Goal: Task Accomplishment & Management: Use online tool/utility

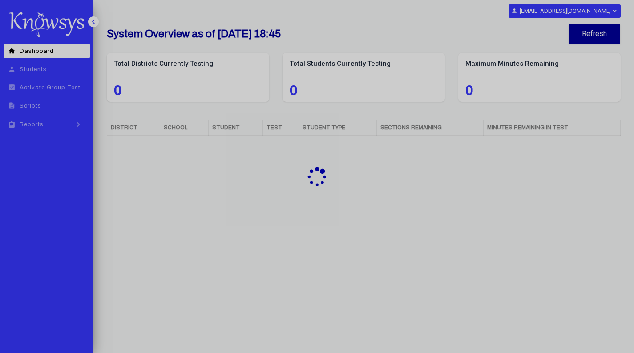
select select "**"
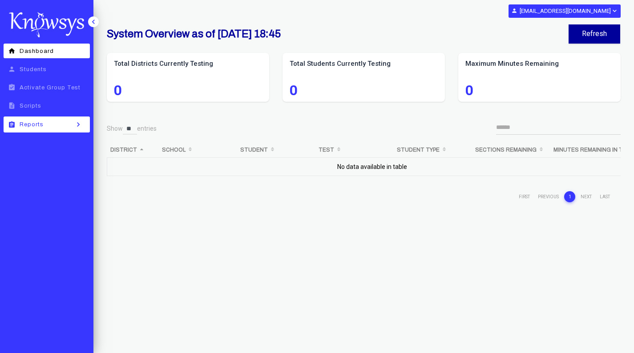
click at [51, 119] on link "assignment Reports keyboard_arrow_right" at bounding box center [47, 124] width 86 height 16
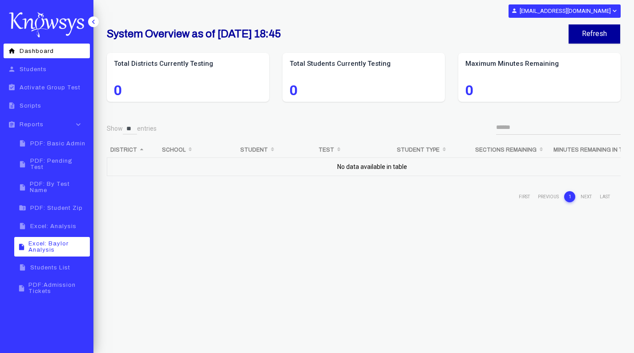
click at [65, 241] on span "Excel: Baylor Analysis" at bounding box center [57, 247] width 59 height 12
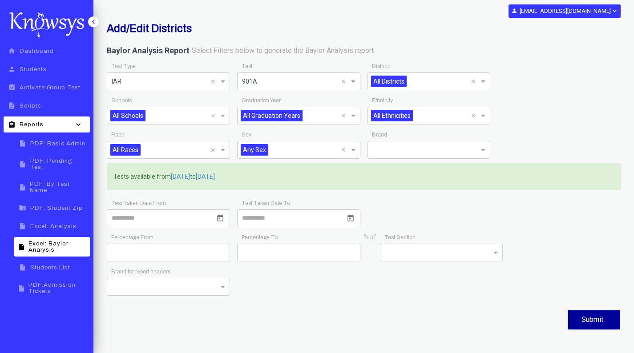
click at [282, 35] on div "Add/Edit Districts" at bounding box center [275, 30] width 351 height 16
click at [221, 81] on span at bounding box center [223, 81] width 11 height 11
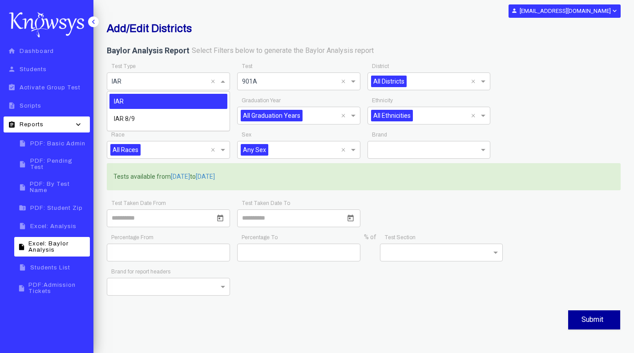
click at [258, 28] on h2 "Add/Edit Districts" at bounding box center [276, 28] width 338 height 12
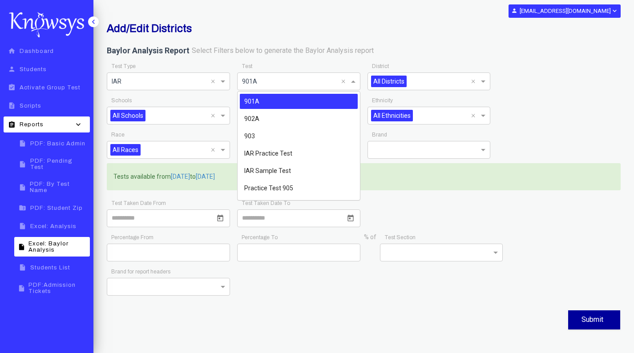
click at [353, 79] on span at bounding box center [354, 81] width 11 height 11
click at [294, 143] on div "903" at bounding box center [299, 135] width 118 height 15
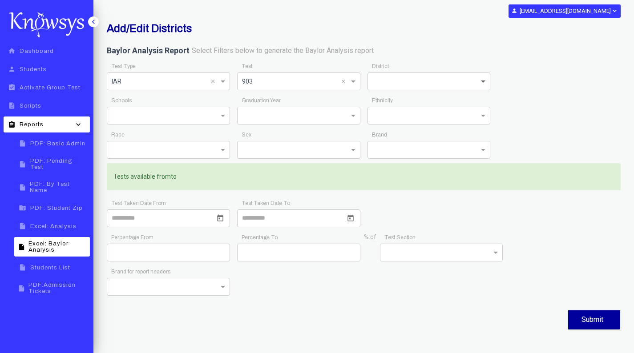
click at [487, 80] on span at bounding box center [483, 81] width 11 height 11
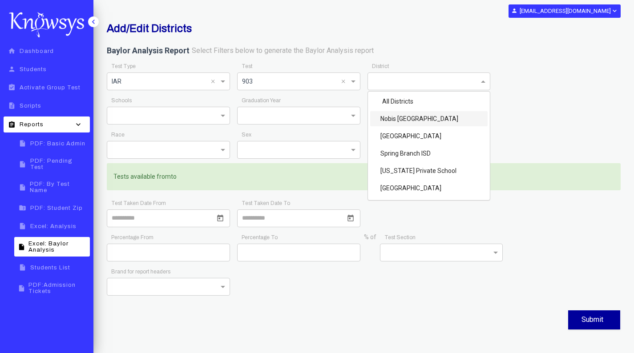
click at [449, 116] on div "Nobis [GEOGRAPHIC_DATA]" at bounding box center [429, 118] width 118 height 15
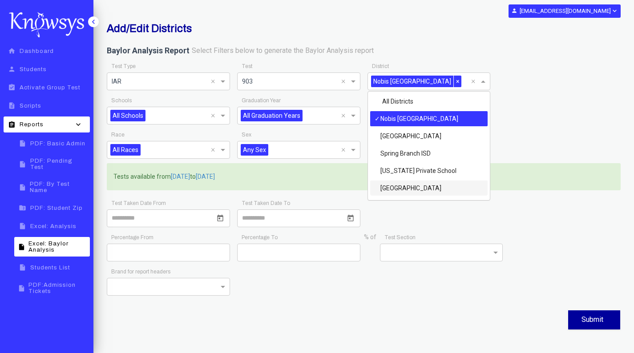
click at [441, 291] on div "Brand for report headers" at bounding box center [363, 283] width 521 height 34
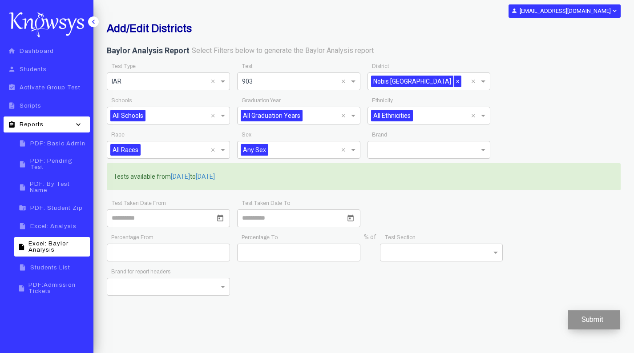
click at [590, 322] on button "Submit" at bounding box center [594, 319] width 52 height 19
